Goal: Use online tool/utility: Use online tool/utility

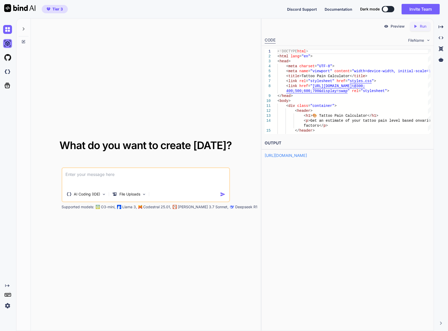
click at [5, 42] on img at bounding box center [7, 43] width 9 height 9
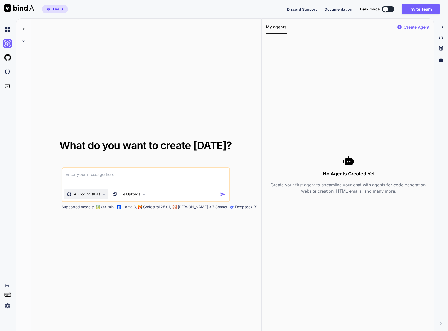
click at [84, 195] on p "AI Coding (IDE)" at bounding box center [87, 194] width 26 height 5
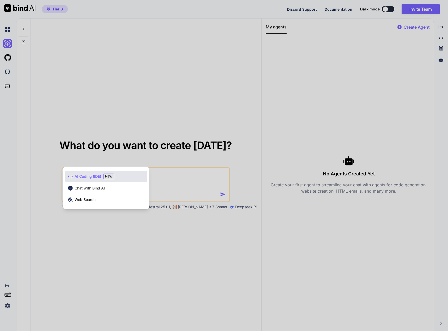
click at [88, 175] on span "AI Coding (IDE)" at bounding box center [88, 176] width 27 height 5
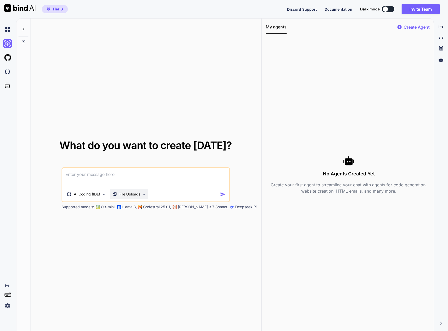
click at [129, 193] on p "File Uploads" at bounding box center [129, 194] width 21 height 5
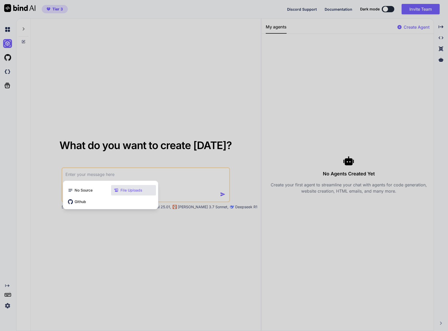
click at [168, 174] on div at bounding box center [224, 165] width 448 height 331
type textarea "x"
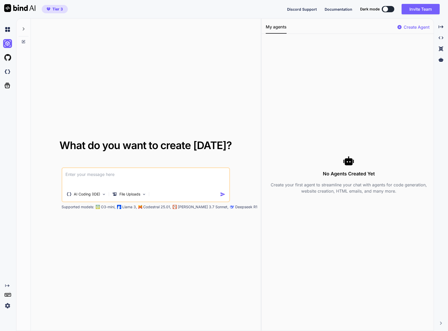
click at [168, 174] on textarea at bounding box center [145, 177] width 167 height 19
click at [144, 190] on div "File Uploads" at bounding box center [129, 194] width 38 height 10
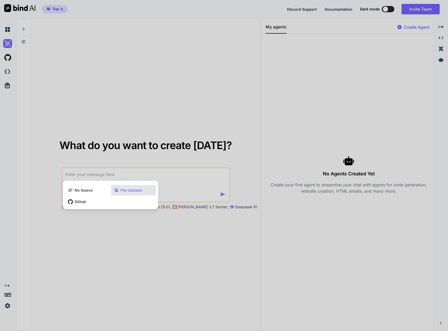
click at [144, 190] on div "File Uploads" at bounding box center [133, 190] width 45 height 10
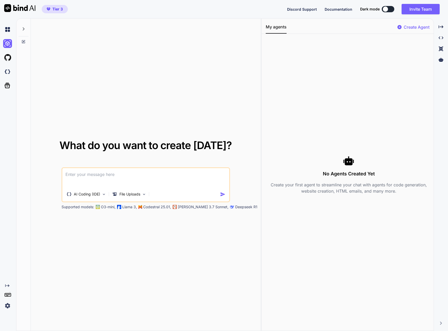
click at [7, 305] on img at bounding box center [7, 305] width 9 height 9
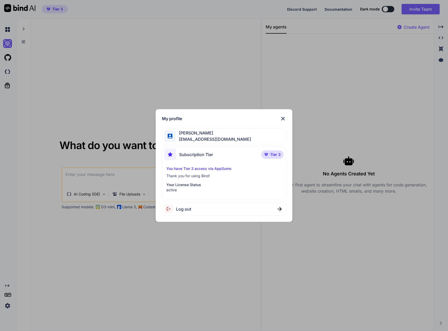
click at [284, 119] on img at bounding box center [283, 118] width 6 height 6
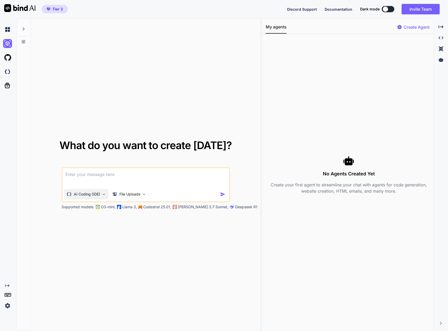
click at [86, 196] on p "AI Coding (IDE)" at bounding box center [87, 194] width 26 height 5
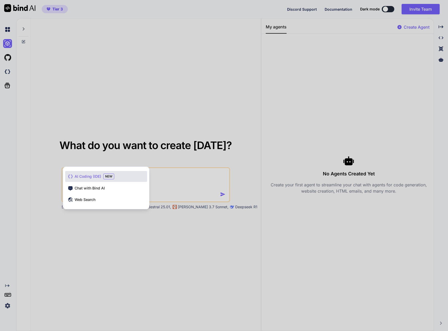
click at [89, 176] on span "AI Coding (IDE)" at bounding box center [88, 176] width 27 height 5
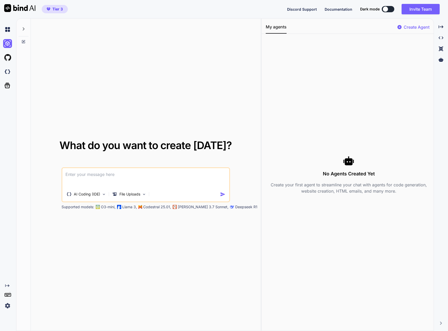
click at [89, 176] on textarea at bounding box center [145, 177] width 167 height 19
click at [106, 182] on textarea "create a tattoo pain" at bounding box center [145, 177] width 167 height 19
click at [119, 193] on div "File Uploads" at bounding box center [126, 194] width 28 height 5
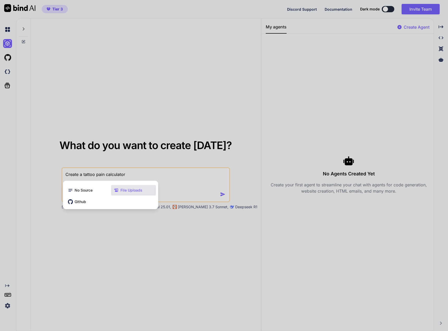
click at [119, 193] on div "File Uploads" at bounding box center [133, 190] width 45 height 10
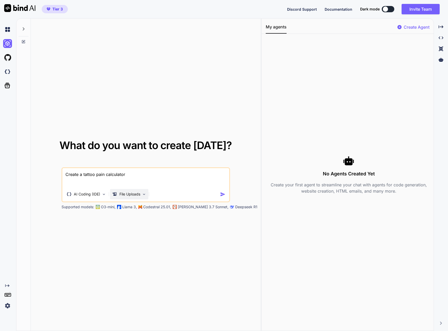
click at [119, 193] on p "File Uploads" at bounding box center [129, 194] width 21 height 5
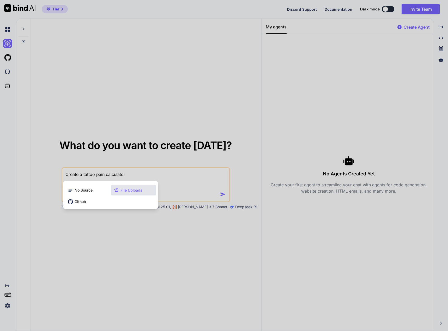
click at [126, 186] on div "File Uploads" at bounding box center [133, 190] width 45 height 10
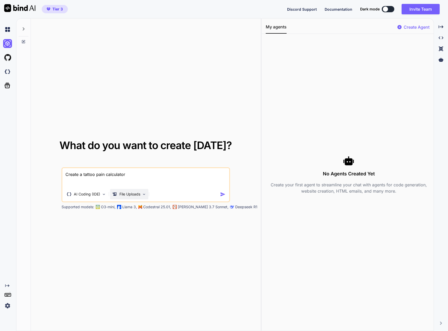
click at [128, 193] on p "File Uploads" at bounding box center [129, 194] width 21 height 5
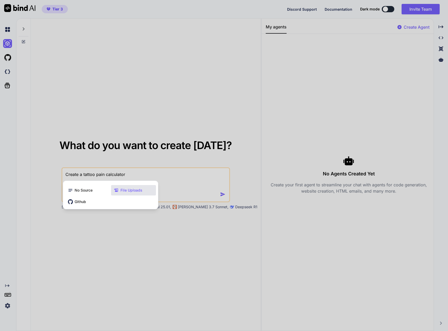
click at [129, 189] on span "File Uploads" at bounding box center [131, 190] width 22 height 5
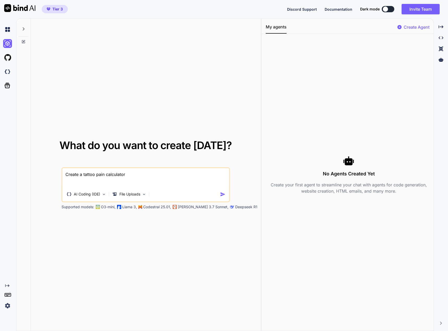
click at [156, 175] on textarea "Create a tattoo pain calculator" at bounding box center [145, 177] width 167 height 19
click at [80, 174] on textarea "Create a tattoo pain calculator." at bounding box center [145, 177] width 167 height 19
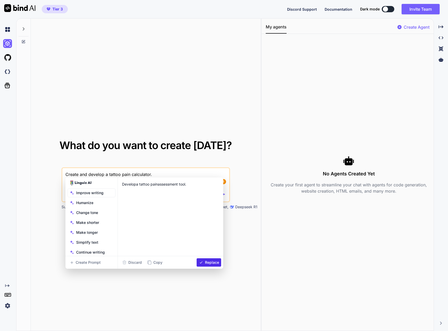
click at [160, 175] on textarea "Create and develop a tattoo pain calculator." at bounding box center [145, 177] width 167 height 19
click at [202, 173] on textarea "Create and develop a tattoo pain calculator for capture as a lead magnet." at bounding box center [145, 177] width 167 height 19
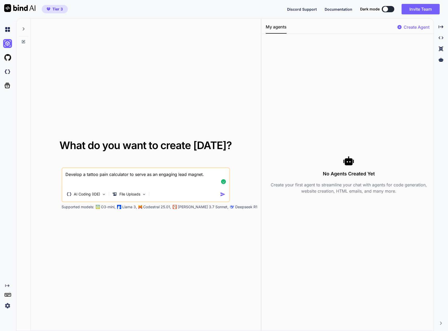
type textarea "Develop a tattoo pain calculator to serve as an engaging lead magnet."
click at [221, 194] on img "button" at bounding box center [222, 194] width 5 height 5
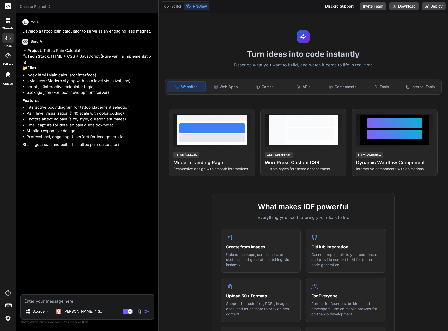
click at [139, 312] on img at bounding box center [139, 312] width 6 height 6
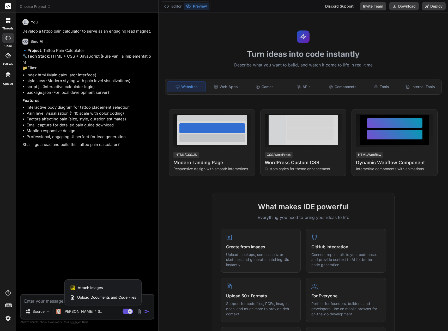
click at [96, 298] on span "Upload Documents and Code Files" at bounding box center [106, 297] width 59 height 5
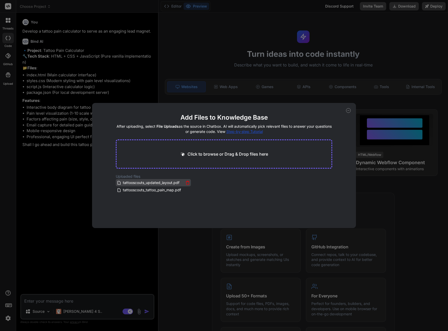
click at [187, 181] on icon at bounding box center [187, 183] width 4 height 4
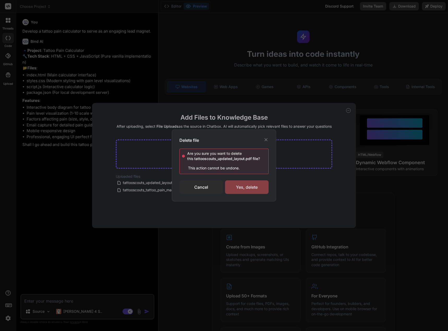
click at [239, 187] on div "Yes, delete" at bounding box center [247, 187] width 44 height 14
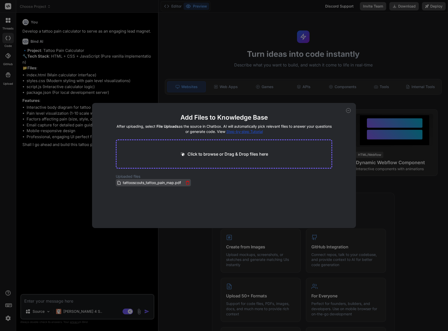
click at [186, 182] on icon at bounding box center [187, 183] width 4 height 4
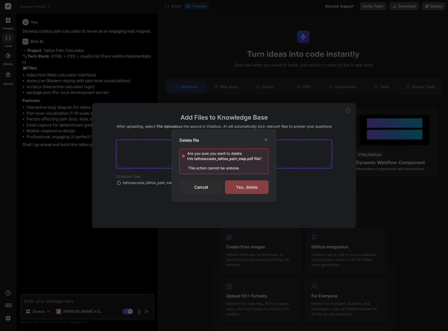
click at [247, 187] on div "Yes, delete" at bounding box center [247, 187] width 44 height 14
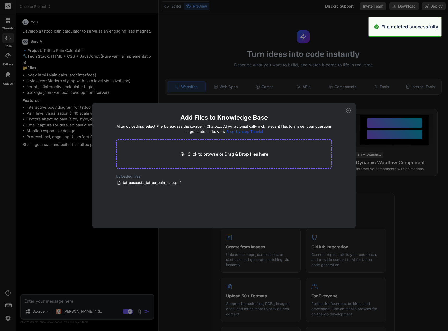
type textarea "x"
click at [229, 153] on p "Click to browse or Drag & Drop files here" at bounding box center [227, 154] width 81 height 6
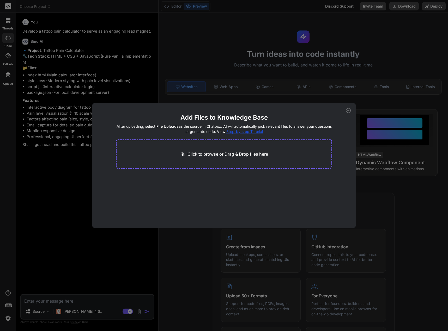
type input "C:\fakepath\tattooscouts_updated_layout (1).pdf"
click at [326, 216] on button "Finish" at bounding box center [323, 212] width 18 height 10
click at [346, 113] on div "Add Files to Knowledge Base After uploading, select File Uploads as the source …" at bounding box center [224, 165] width 264 height 125
click at [347, 112] on icon at bounding box center [348, 110] width 5 height 5
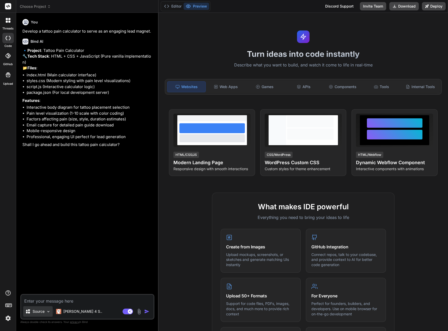
click at [49, 312] on img at bounding box center [48, 311] width 4 height 4
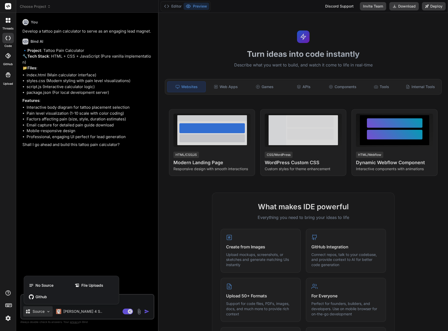
click at [67, 260] on div at bounding box center [224, 165] width 448 height 331
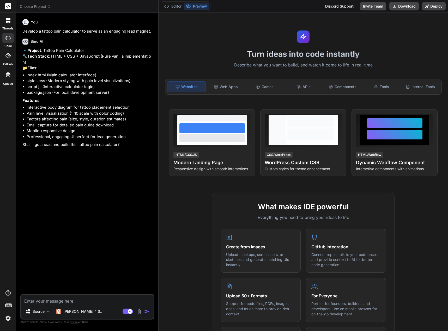
click at [137, 310] on img at bounding box center [139, 312] width 6 height 6
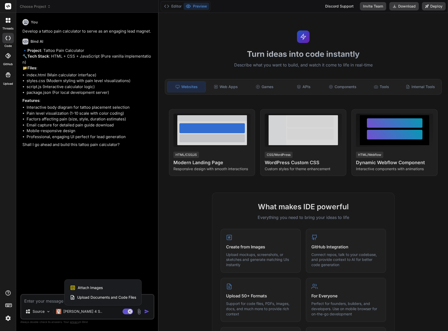
click at [102, 288] on span "Attach Images" at bounding box center [90, 287] width 25 height 5
type textarea "x"
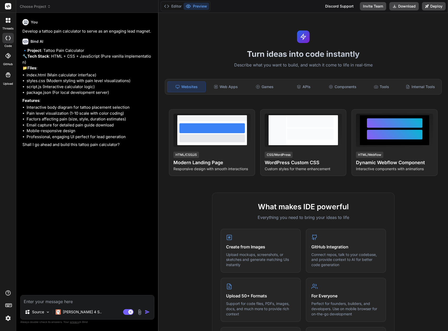
type input "C:\fakepath\Back tattoo body map [DEMOGRAPHIC_DATA].png"
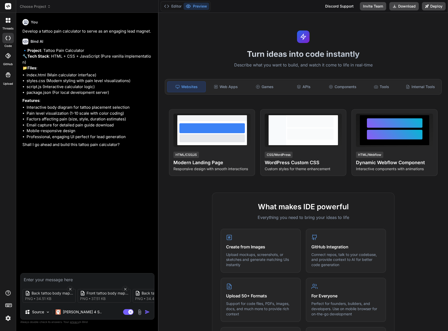
click at [139, 310] on img at bounding box center [140, 312] width 6 height 6
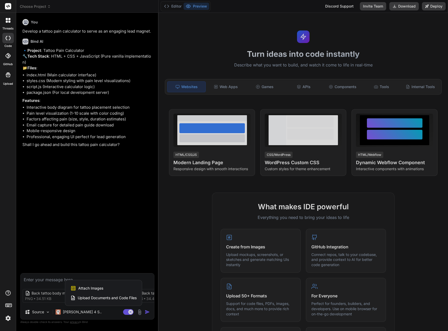
click at [116, 288] on div "Attach Images Image attachments are only supported in Claude and Gemini models." at bounding box center [103, 288] width 66 height 10
type textarea "x"
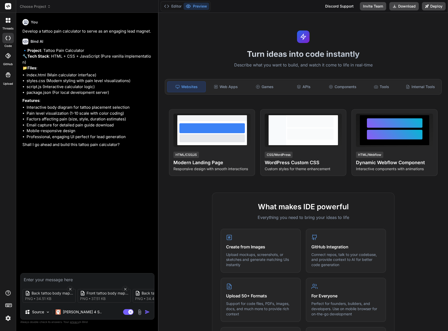
type input "C:\fakepath\KP-Tattoo-Pain-Chart-1080x1080_480x480.webp"
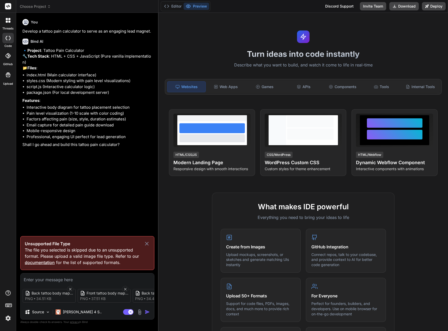
click at [148, 241] on icon at bounding box center [147, 244] width 6 height 6
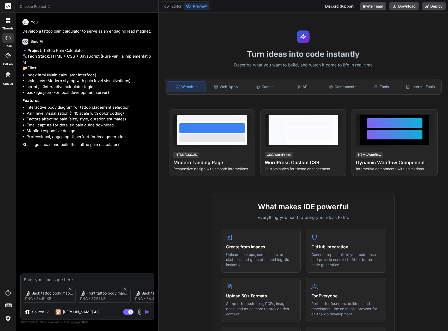
click at [106, 279] on textarea at bounding box center [87, 277] width 133 height 9
type textarea "x"
type textarea "Y"
type textarea "x"
type textarea "Ye"
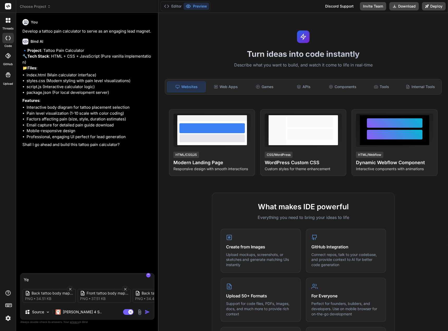
type textarea "x"
type textarea "Yes"
type textarea "x"
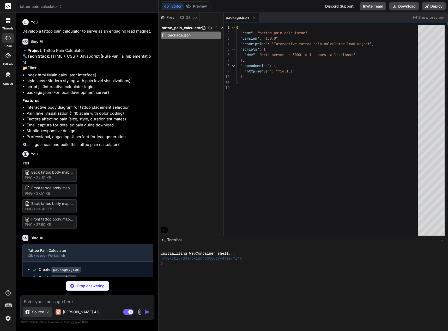
click at [47, 314] on img at bounding box center [48, 312] width 4 height 4
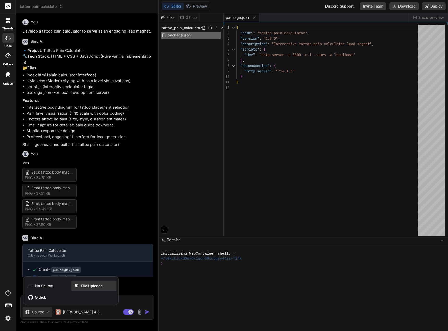
click at [73, 291] on div "File Uploads" at bounding box center [93, 286] width 45 height 10
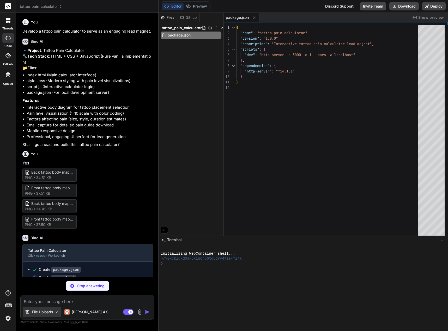
click at [46, 310] on p "File Uploads" at bounding box center [42, 311] width 21 height 5
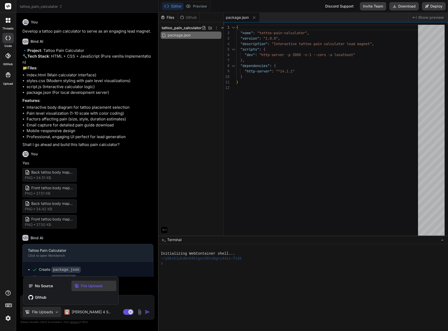
click at [46, 310] on div at bounding box center [224, 165] width 448 height 331
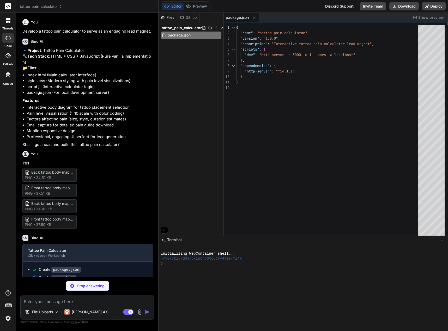
click at [167, 17] on div "Files" at bounding box center [167, 17] width 19 height 5
type textarea "x"
type textarea "</body> </html>"
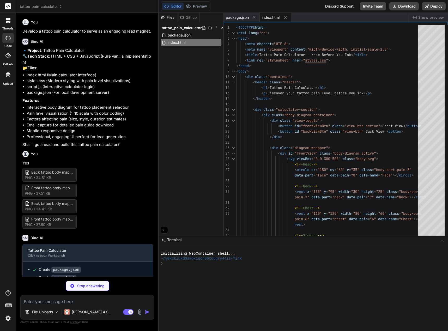
type textarea "x"
type textarea ".pain-info { transition: all 0.5s ease; } .body-part.selected { stroke: #ff0000…"
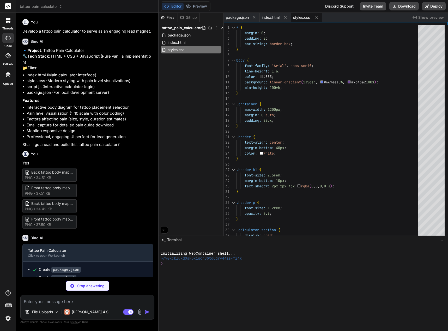
type textarea "x"
type textarea "// Initialize the calculator when the DOM is loaded document.addEventListener('…"
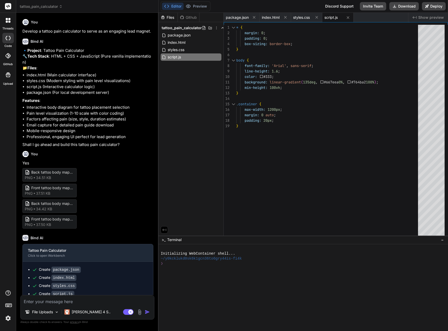
type textarea "x"
